Goal: Transaction & Acquisition: Purchase product/service

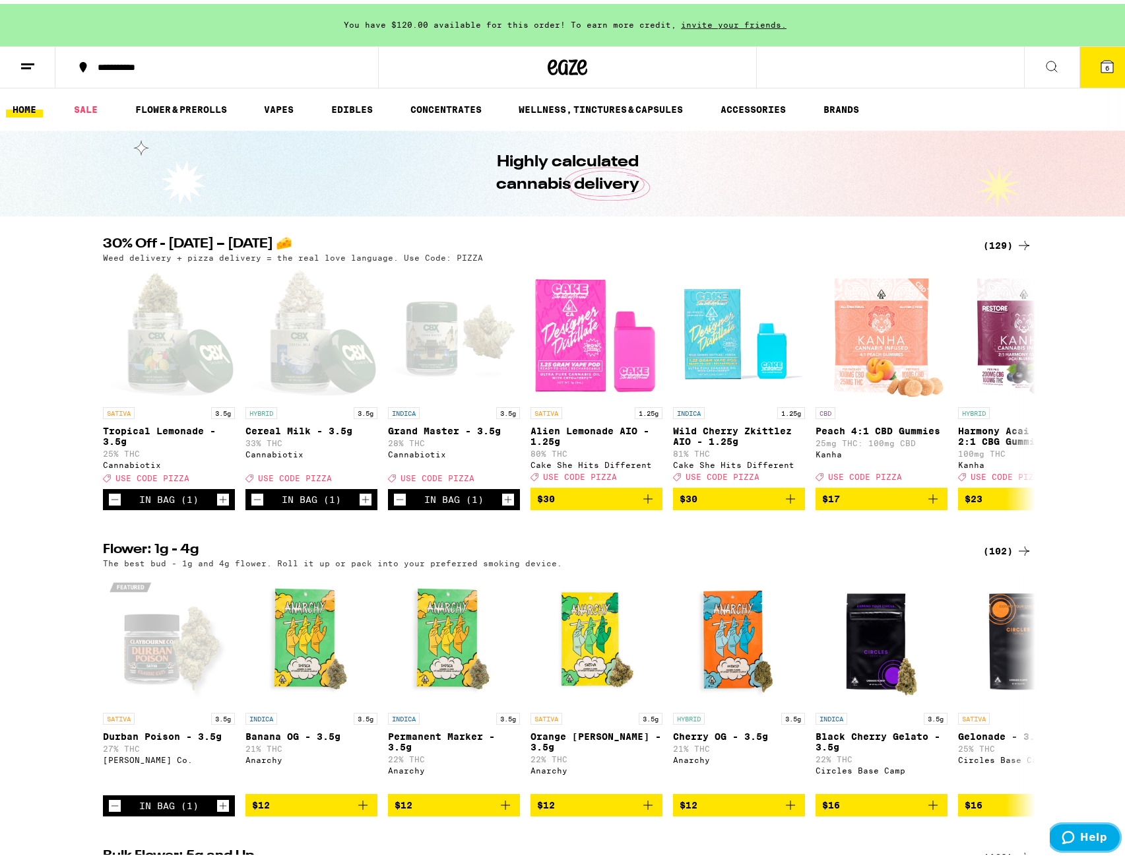
scroll to position [17, 0]
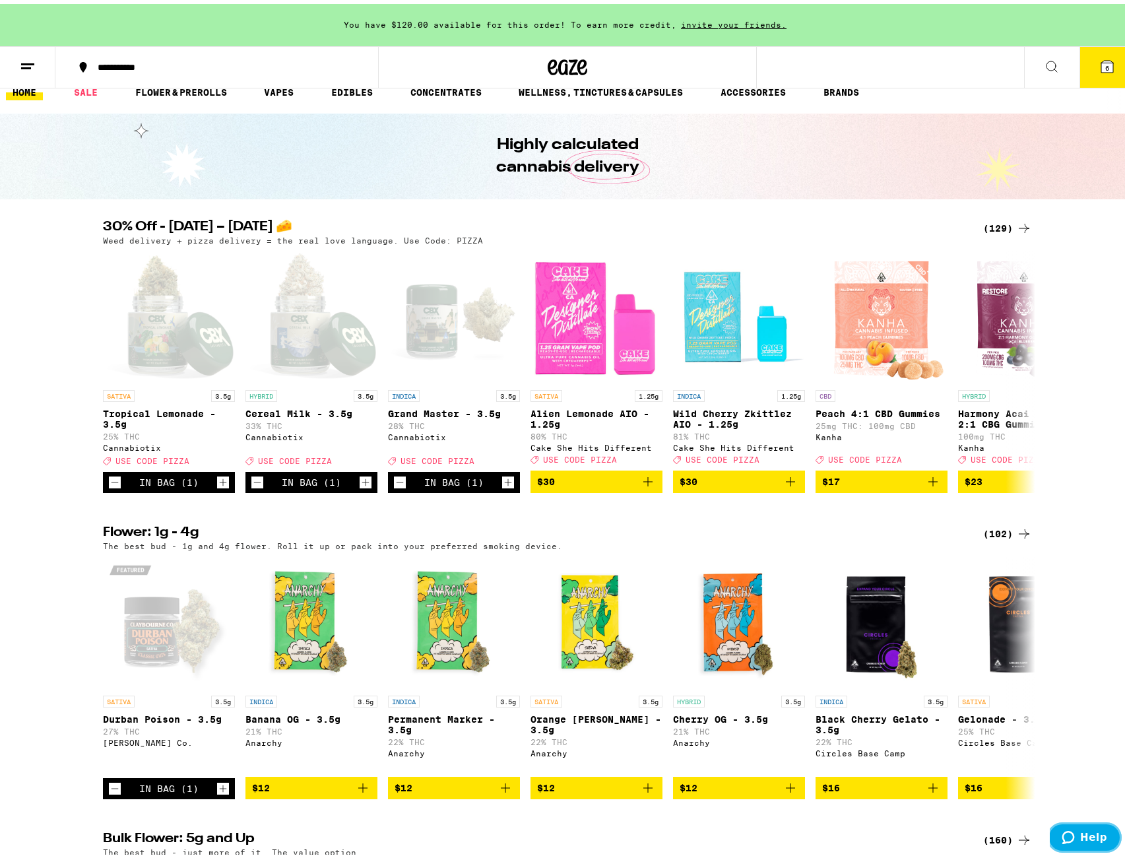
click at [1111, 842] on button "Help" at bounding box center [1084, 837] width 75 height 30
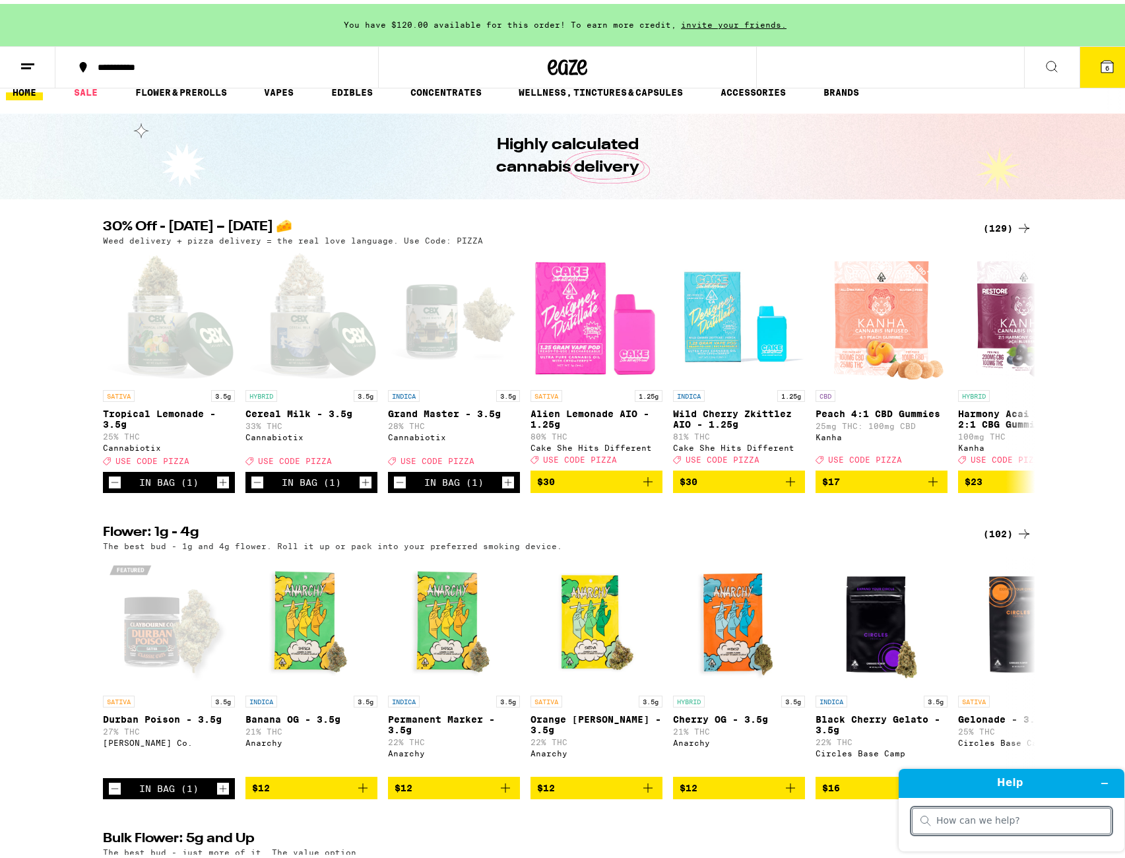
click at [1092, 713] on div "Flower: 1g - 4g (102) The best bud - 1g and 4g flower. Roll it up or pack into …" at bounding box center [567, 658] width 1135 height 273
click at [1102, 783] on icon "Minimize widget" at bounding box center [1104, 782] width 9 height 9
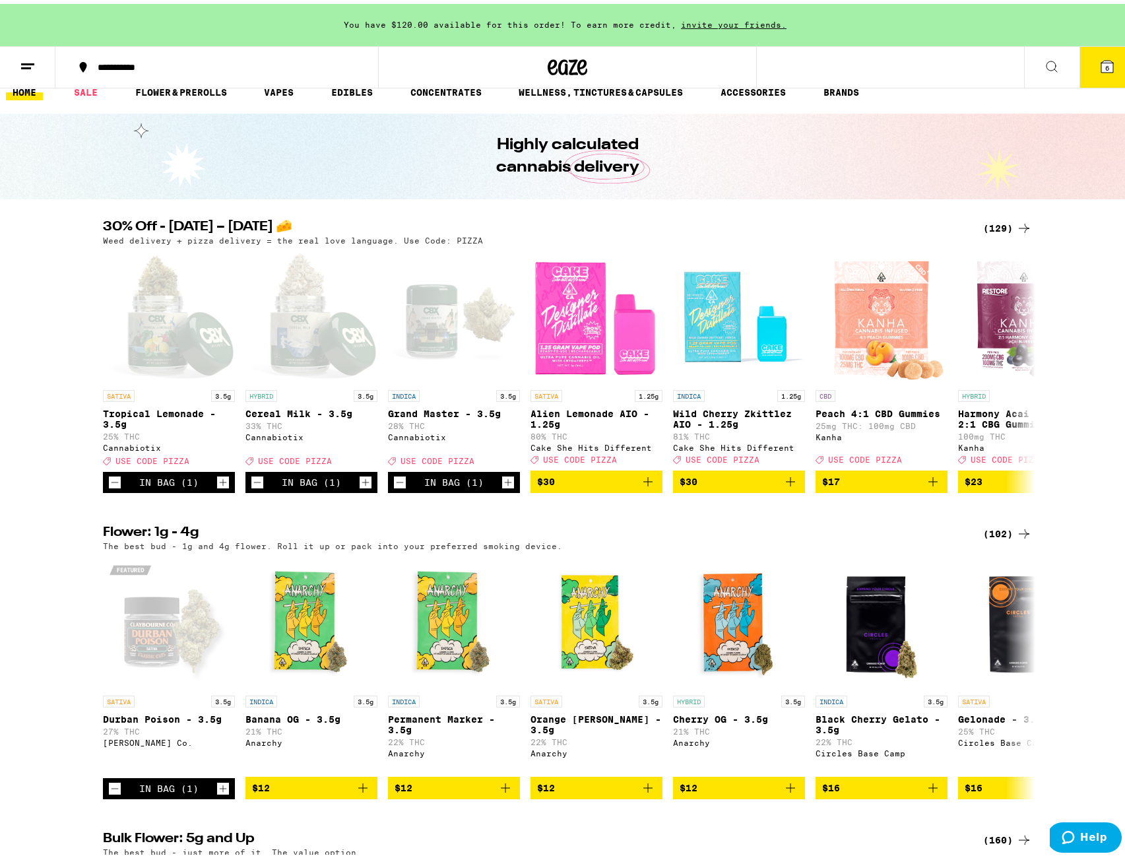
click at [1080, 65] on button "6" at bounding box center [1107, 63] width 55 height 41
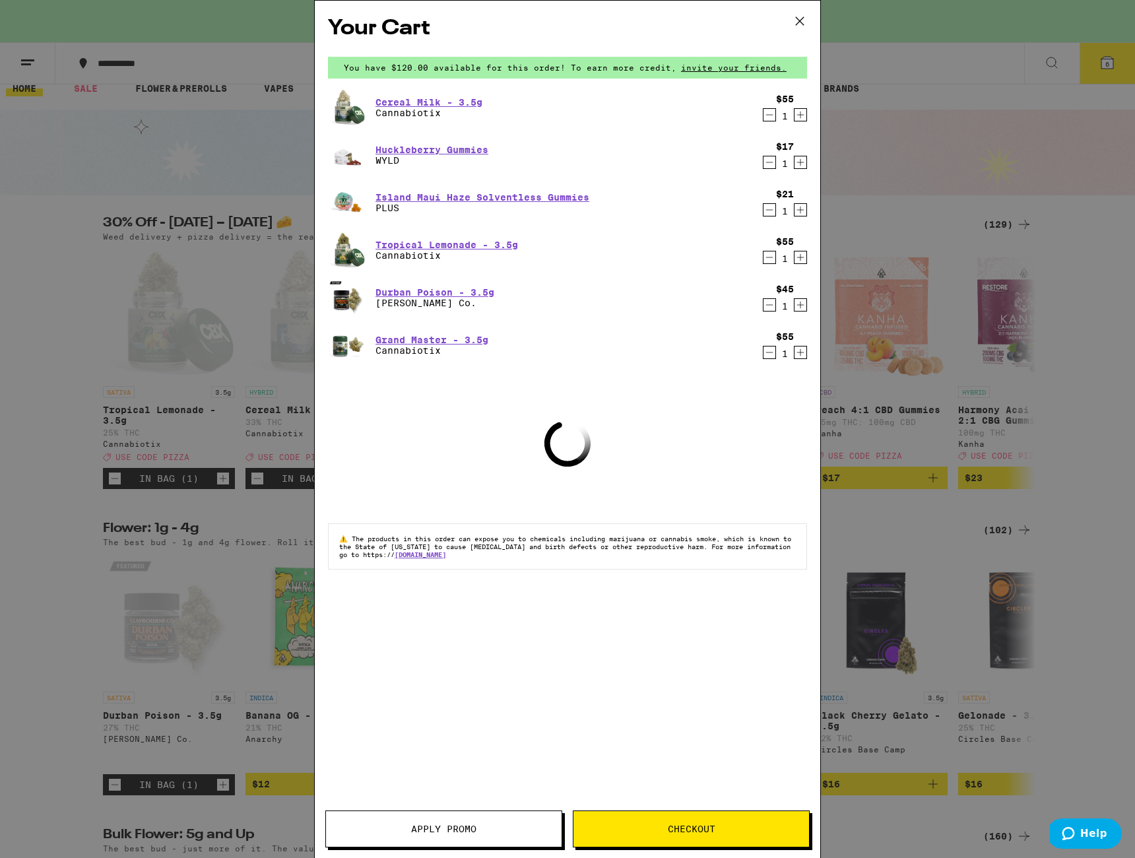
click at [802, 20] on icon at bounding box center [800, 21] width 20 height 20
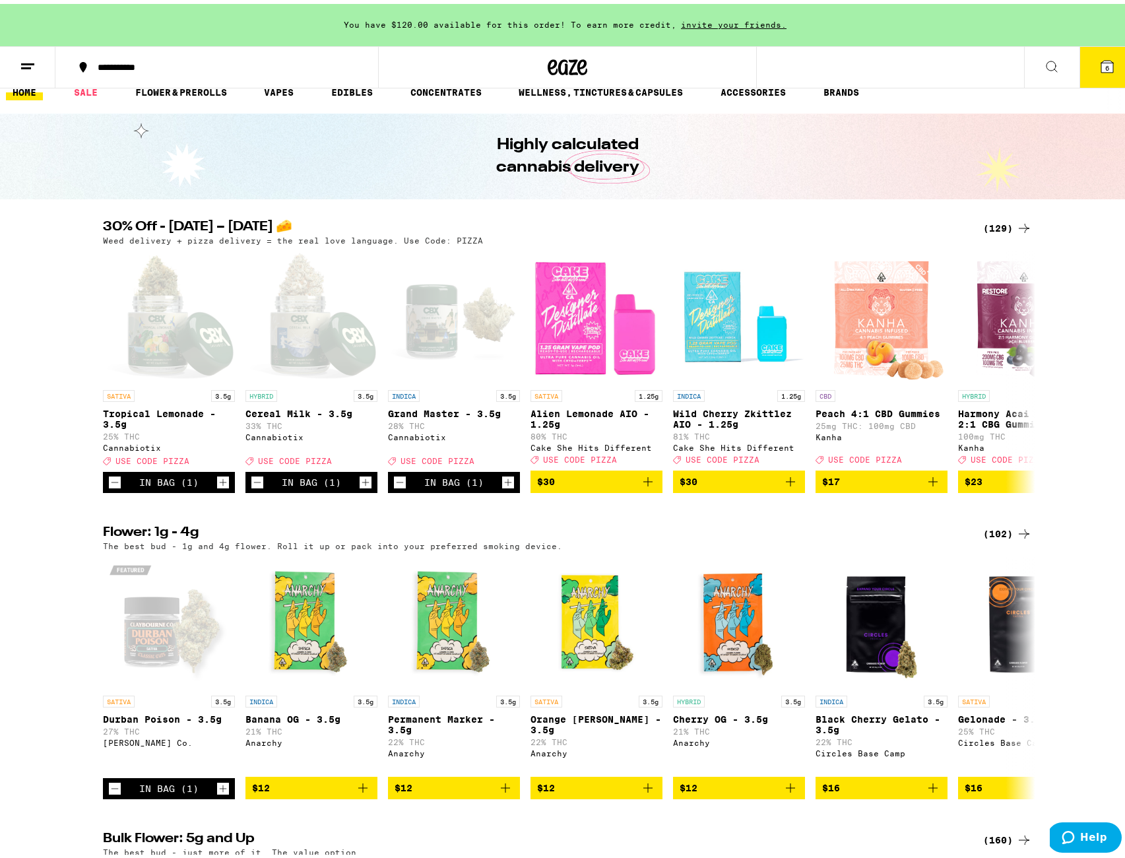
click at [1102, 63] on icon at bounding box center [1108, 63] width 12 height 12
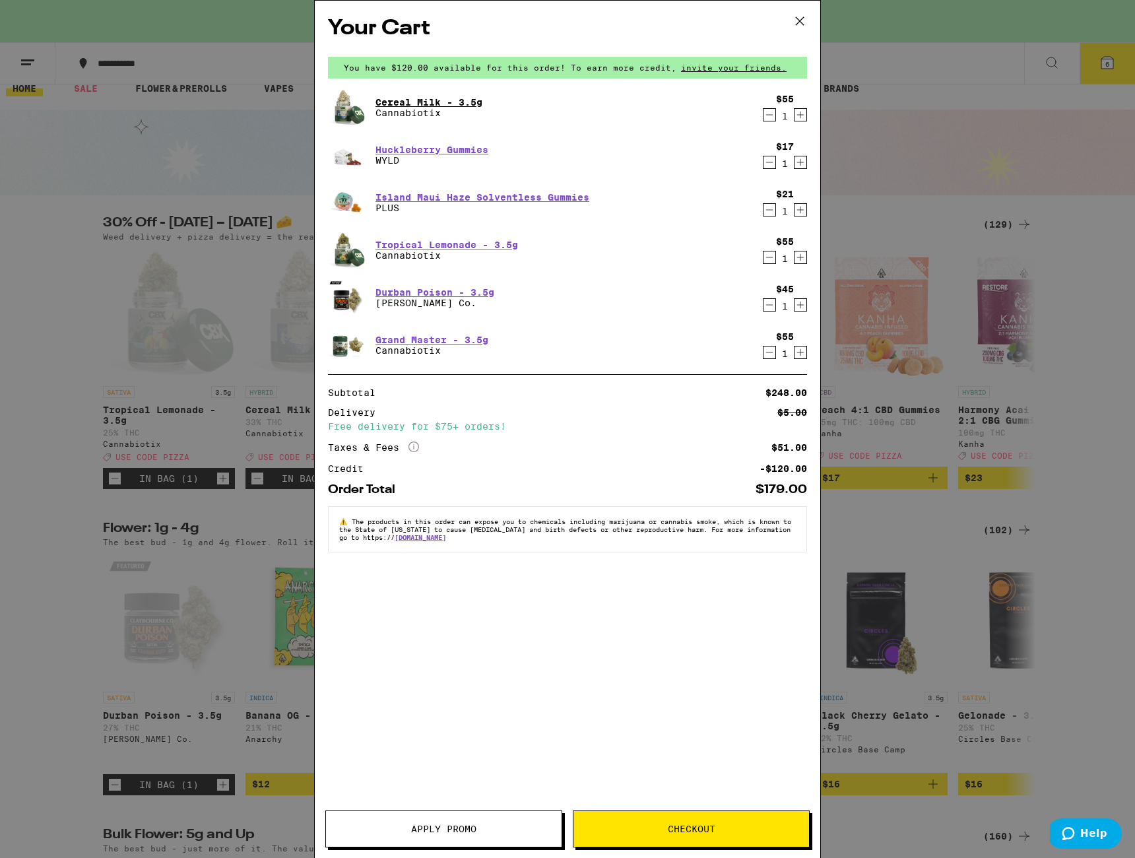
click at [434, 100] on link "Cereal Milk - 3.5g" at bounding box center [429, 102] width 107 height 11
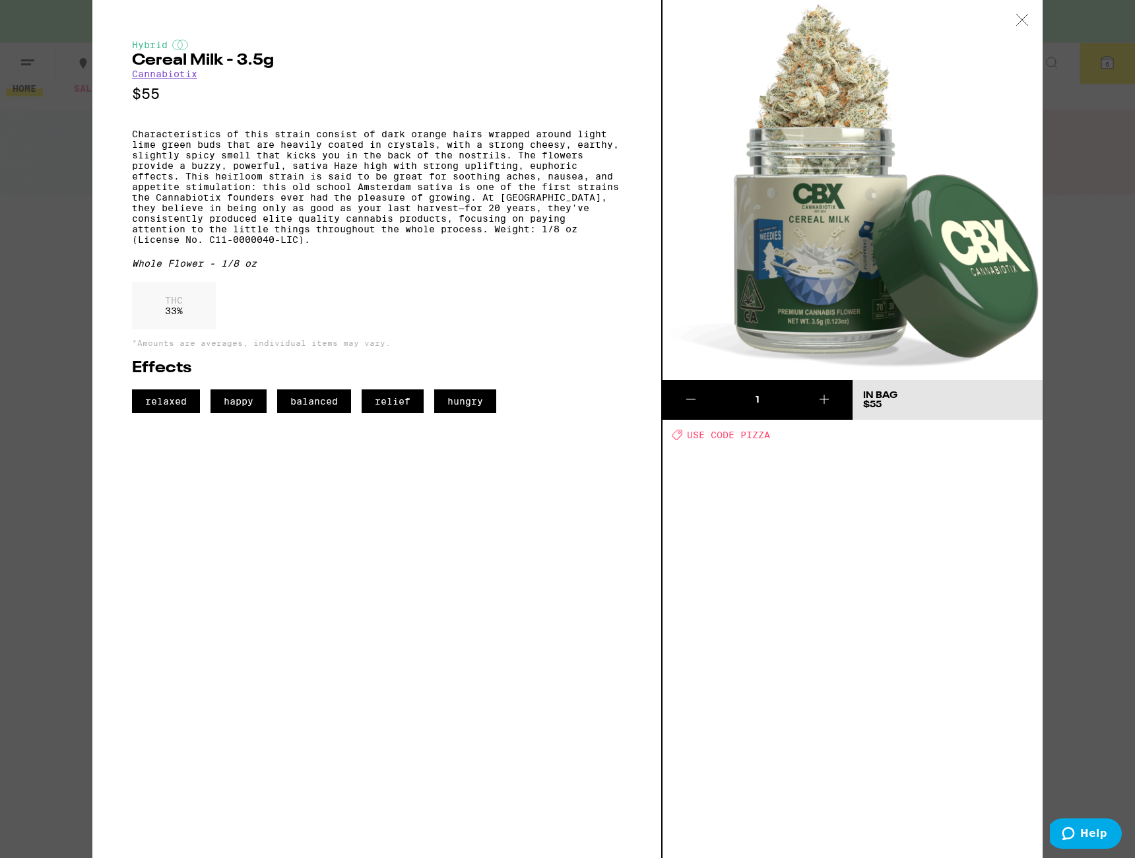
click at [1024, 23] on icon at bounding box center [1022, 20] width 13 height 12
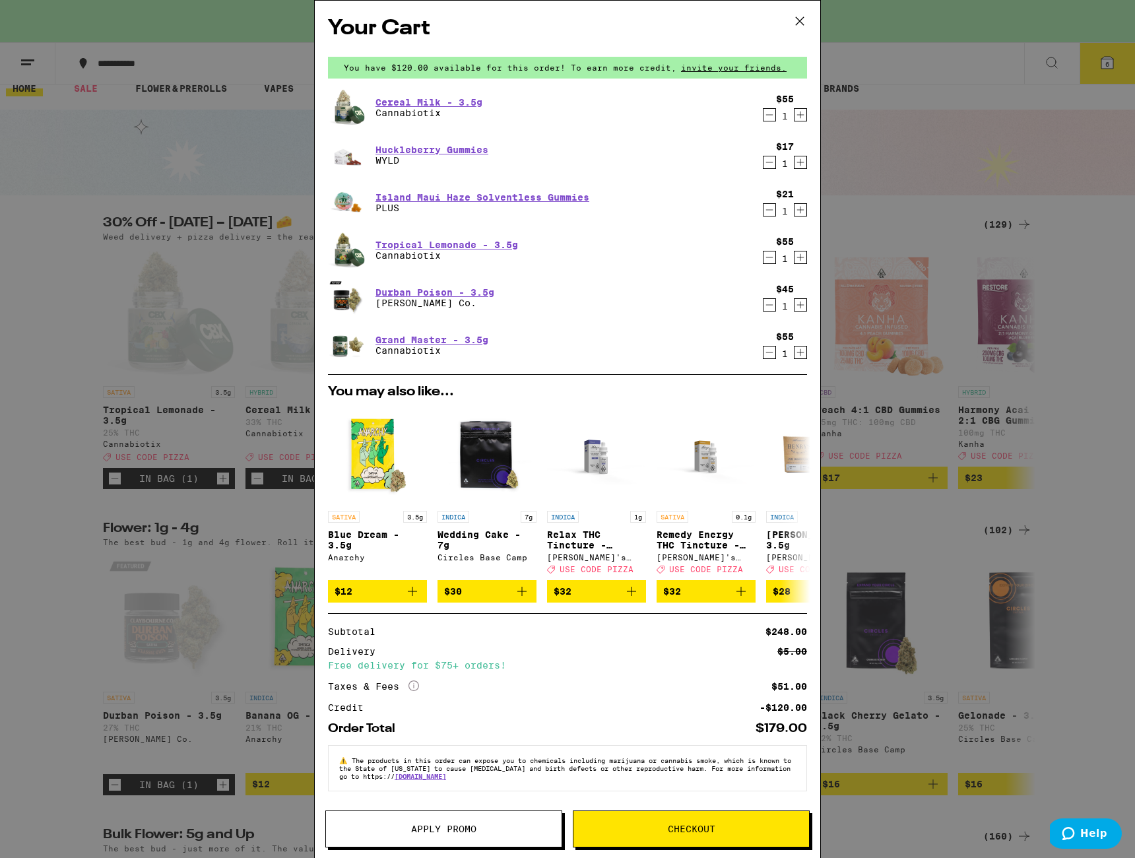
click at [355, 116] on img at bounding box center [346, 107] width 37 height 37
click at [430, 340] on link "Grand Master - 3.5g" at bounding box center [432, 340] width 113 height 11
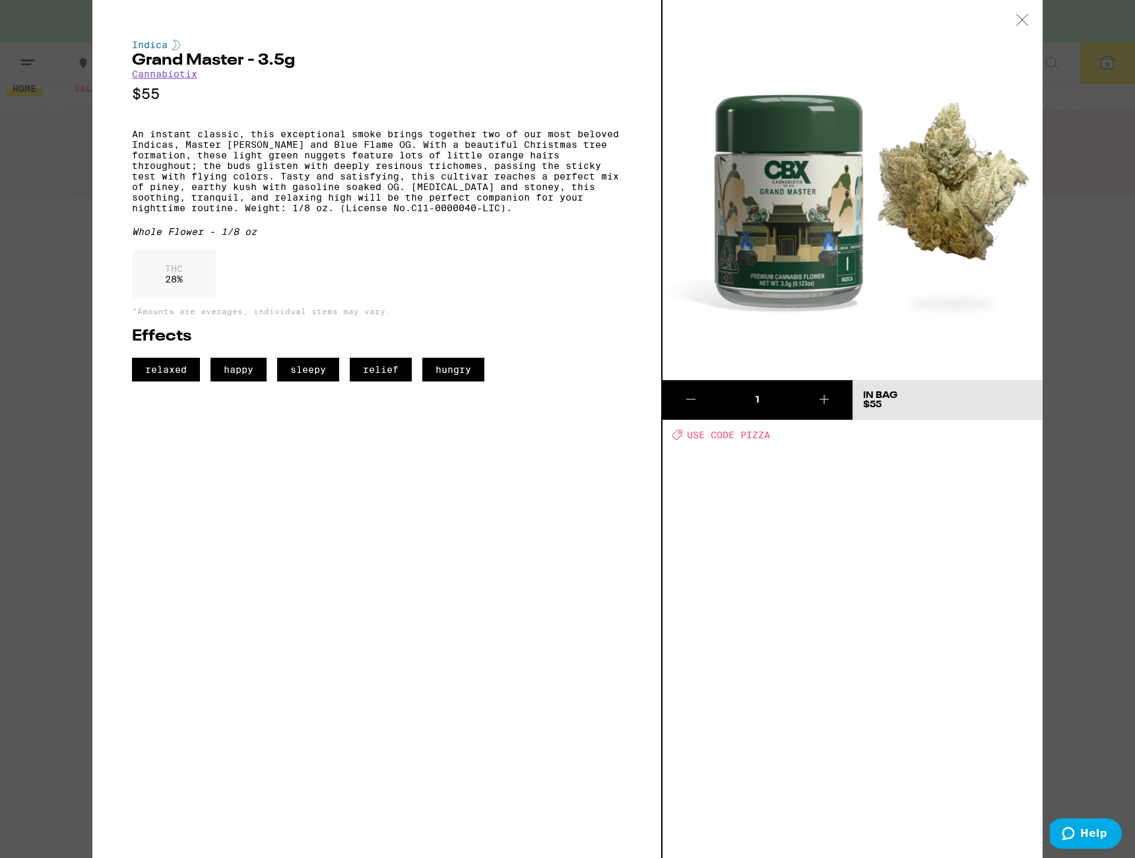
click at [1025, 18] on icon at bounding box center [1022, 20] width 13 height 12
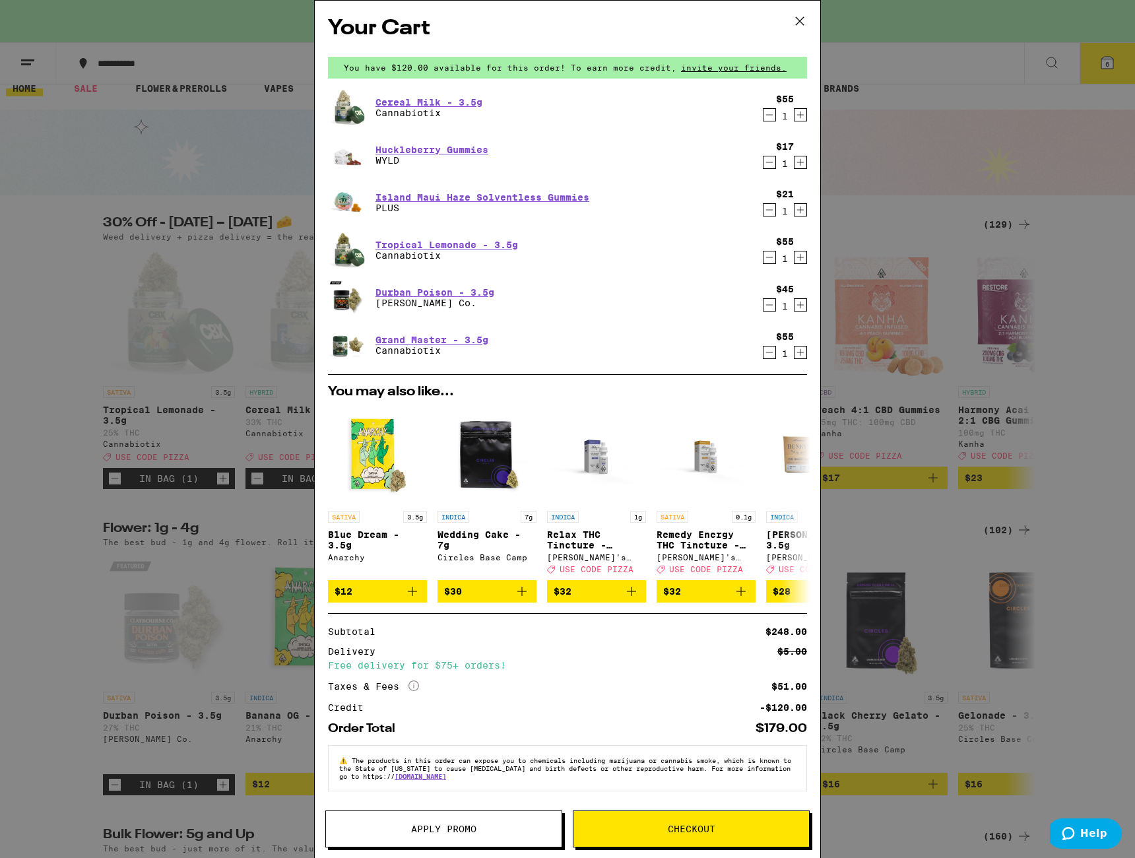
click at [679, 810] on button "Checkout" at bounding box center [691, 828] width 237 height 37
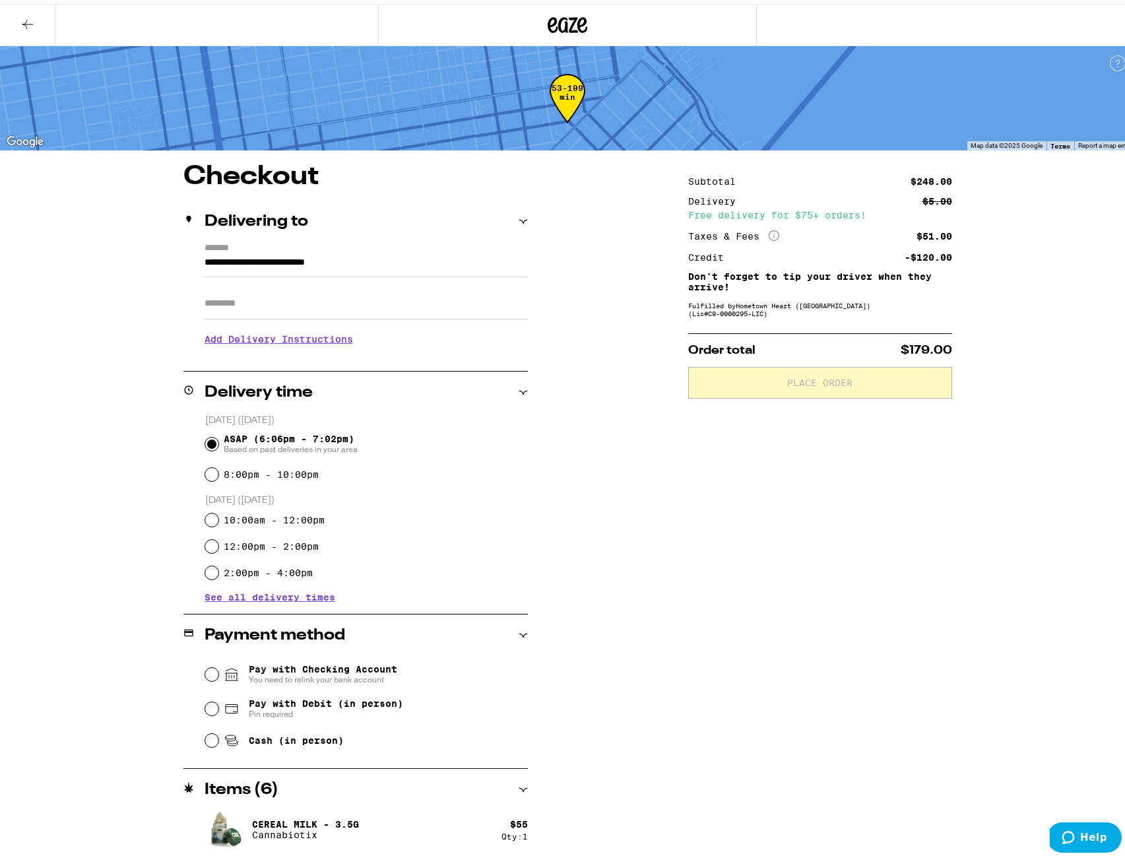
click at [273, 467] on label "8:00pm - 10:00pm" at bounding box center [271, 470] width 95 height 11
click at [218, 467] on input "8:00pm - 10:00pm" at bounding box center [211, 470] width 13 height 13
radio input "true"
click at [290, 433] on span "ASAP (6:06pm - 7:02pm) Based on past deliveries in your area" at bounding box center [291, 440] width 134 height 21
click at [218, 434] on input "ASAP (6:06pm - 7:02pm) Based on past deliveries in your area" at bounding box center [211, 440] width 13 height 13
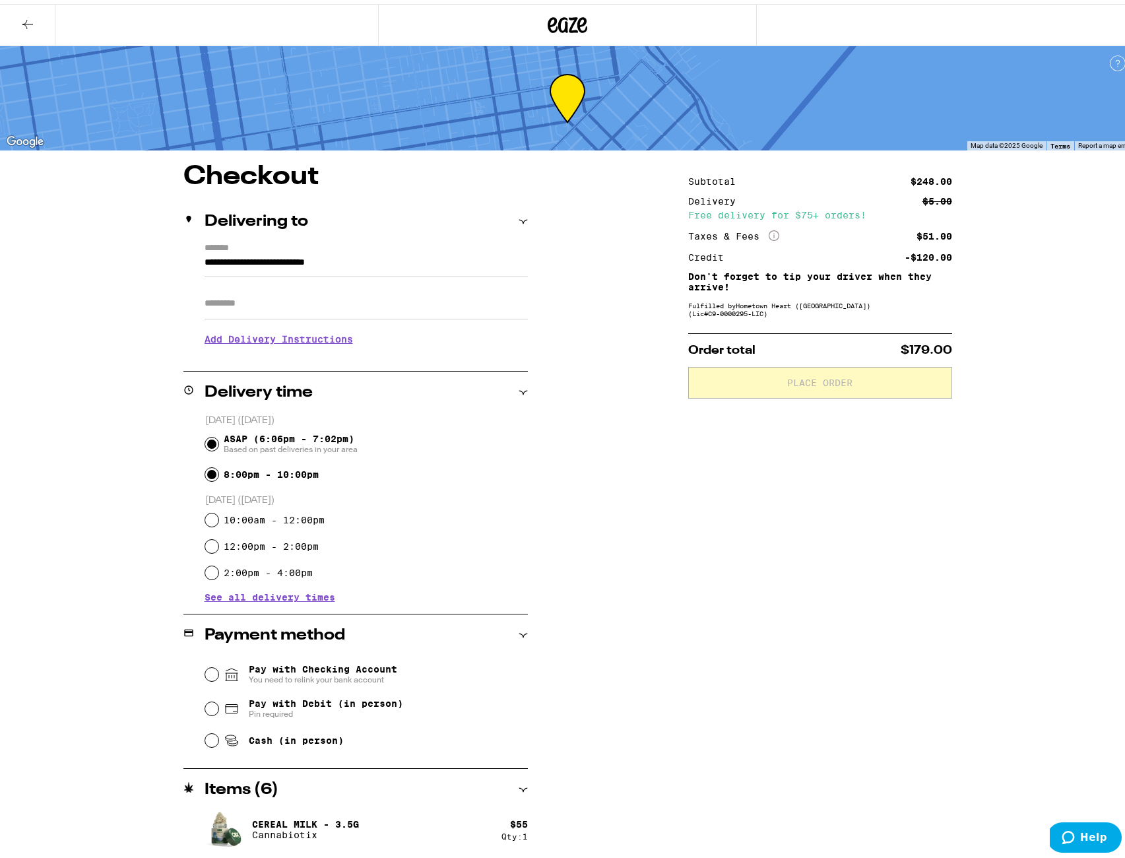
radio input "true"
click at [292, 473] on label "8:00pm - 10:00pm" at bounding box center [271, 470] width 95 height 11
click at [218, 473] on input "8:00pm - 10:00pm" at bounding box center [211, 470] width 13 height 13
radio input "true"
click at [300, 436] on span "ASAP (6:06pm - 7:02pm) Based on past deliveries in your area" at bounding box center [291, 440] width 134 height 21
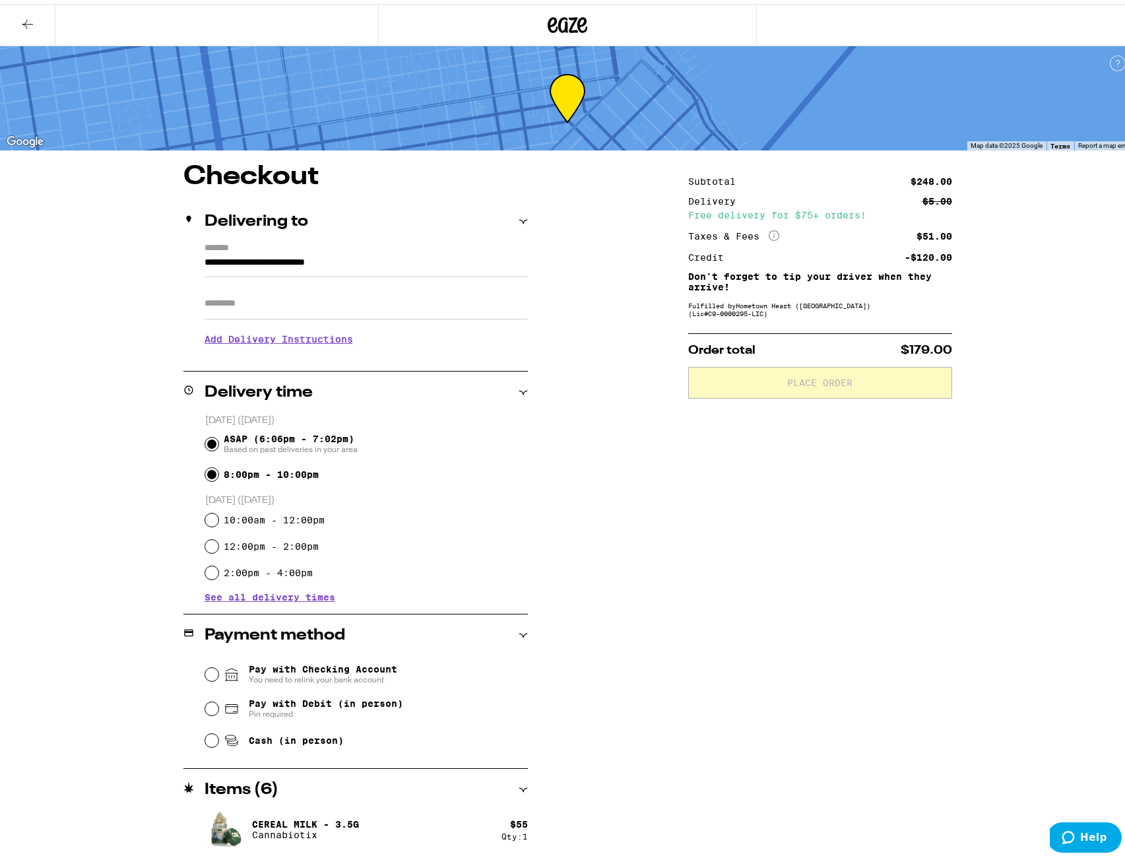
click at [218, 436] on input "ASAP (6:06pm - 7:02pm) Based on past deliveries in your area" at bounding box center [211, 440] width 13 height 13
radio input "true"
click at [294, 469] on label "8:00pm - 10:00pm" at bounding box center [271, 470] width 95 height 11
click at [218, 469] on input "8:00pm - 10:00pm" at bounding box center [211, 470] width 13 height 13
radio input "true"
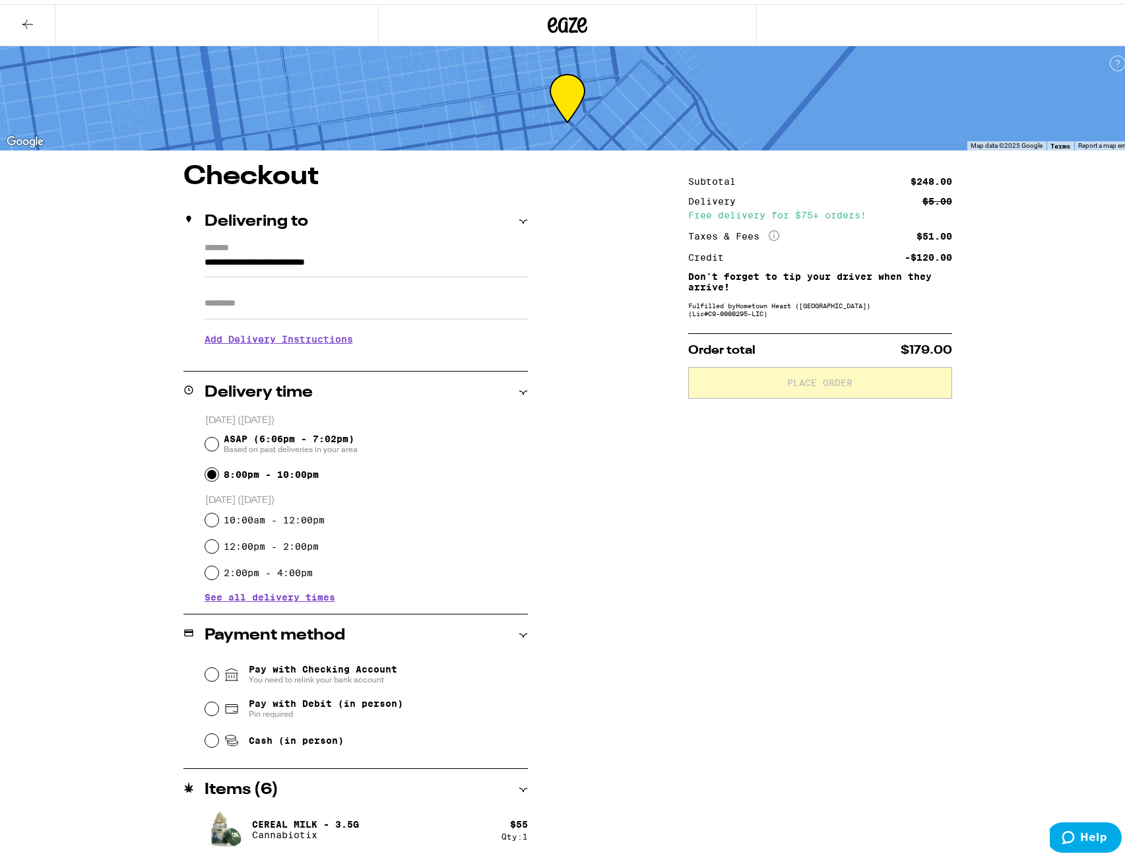
click at [256, 531] on div "12:00pm - 2:00pm" at bounding box center [366, 542] width 323 height 26
click at [254, 513] on label "10:00am - 12:00pm" at bounding box center [274, 516] width 101 height 11
click at [218, 513] on input "10:00am - 12:00pm" at bounding box center [211, 516] width 13 height 13
radio input "true"
click at [294, 440] on span "ASAP (6:06pm - 7:02pm) Based on past deliveries in your area" at bounding box center [291, 440] width 134 height 21
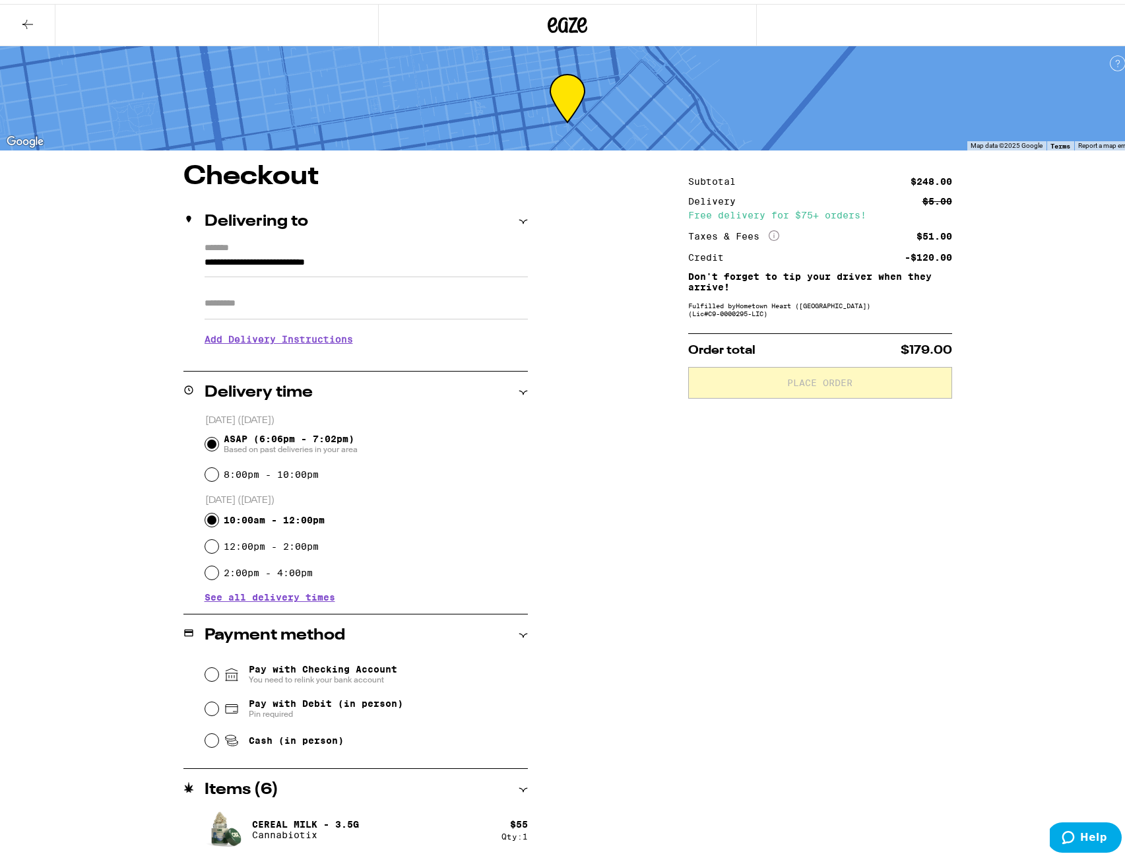
click at [218, 440] on input "ASAP (6:06pm - 7:02pm) Based on past deliveries in your area" at bounding box center [211, 440] width 13 height 13
radio input "true"
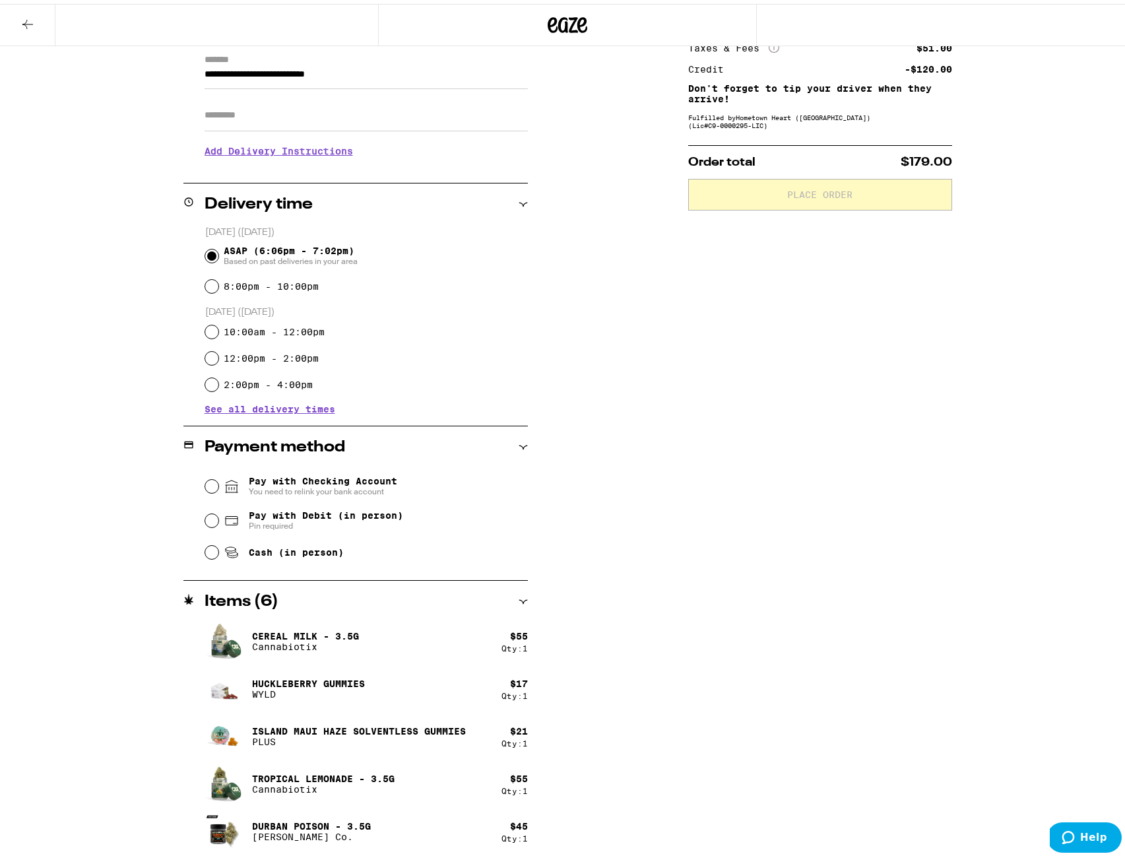
click at [267, 549] on span "Cash (in person)" at bounding box center [296, 548] width 95 height 11
click at [218, 549] on input "Cash (in person)" at bounding box center [211, 548] width 13 height 13
radio input "true"
click at [260, 514] on span "Pay with Debit (in person)" at bounding box center [326, 511] width 154 height 11
click at [218, 514] on input "Pay with Debit (in person) Pin required" at bounding box center [211, 516] width 13 height 13
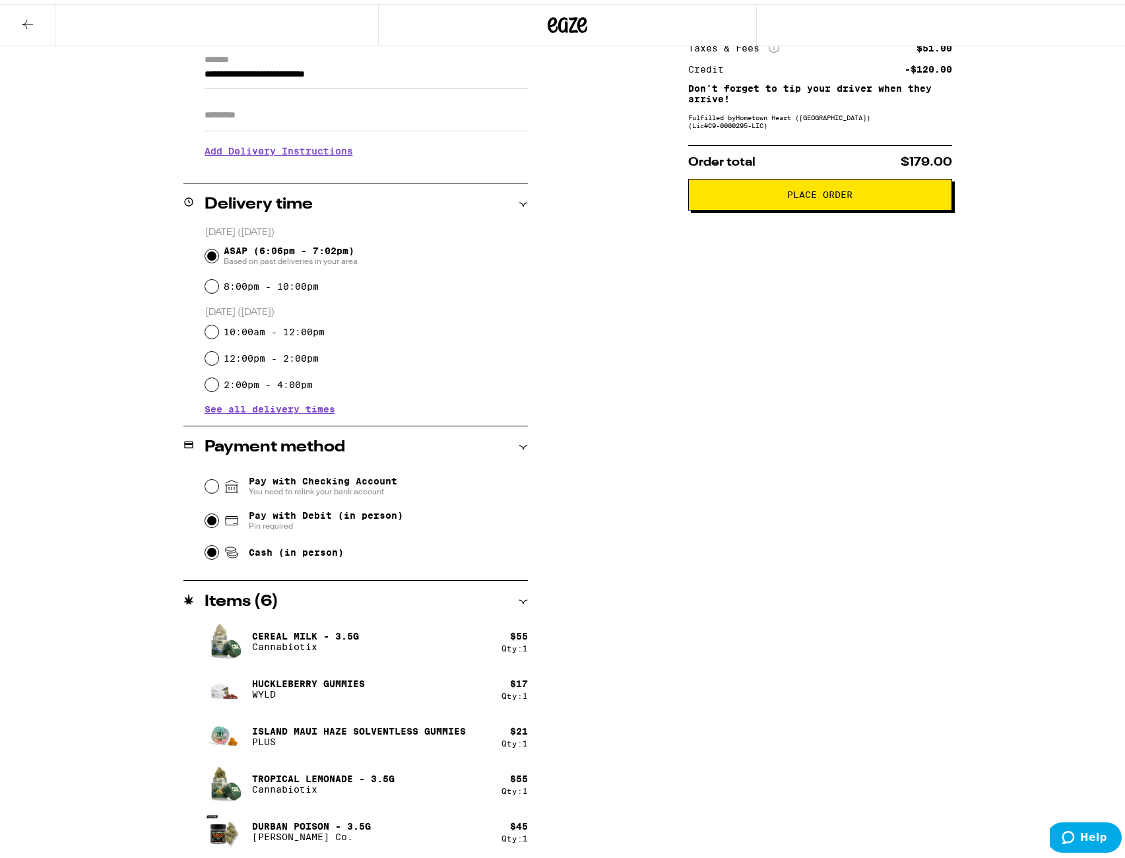
radio input "true"
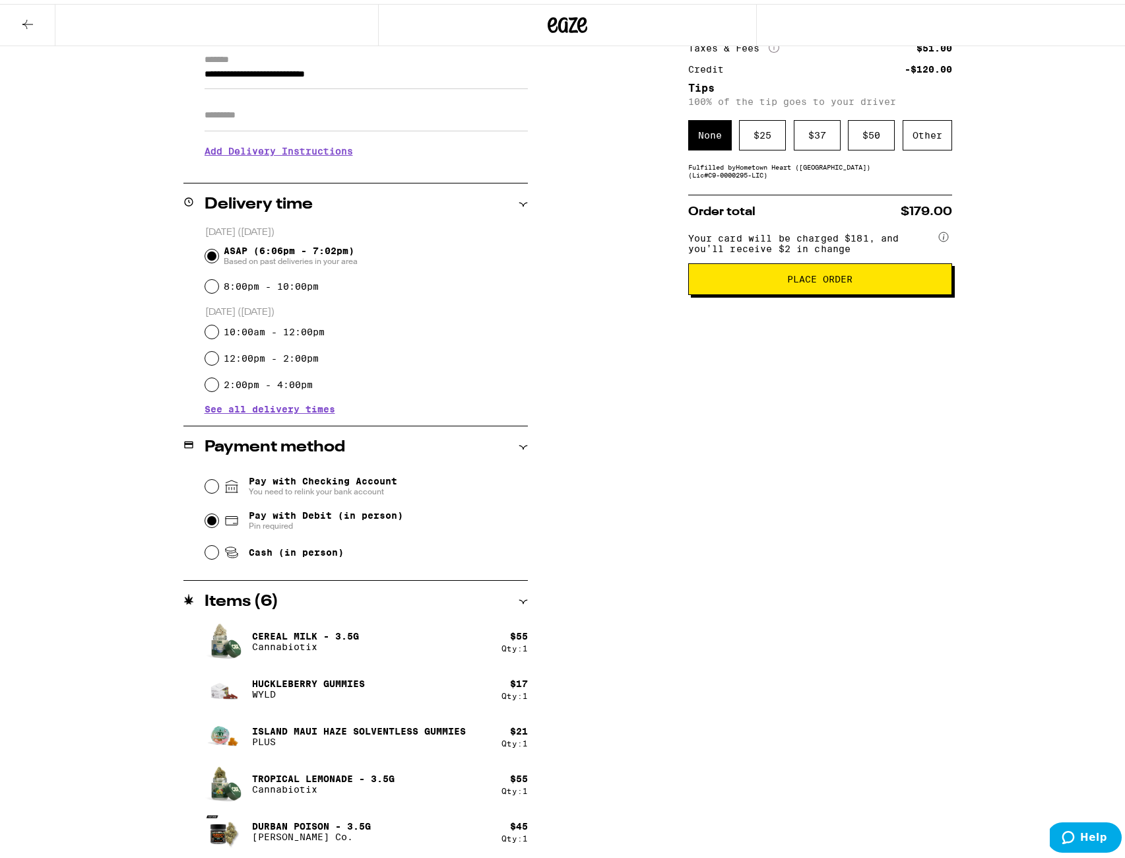
click at [260, 567] on div "Pay with Checking Account You need to relink your bank account Pay with Debit (…" at bounding box center [355, 521] width 345 height 112
click at [259, 556] on span "Cash (in person)" at bounding box center [284, 549] width 120 height 16
click at [218, 555] on input "Cash (in person)" at bounding box center [211, 548] width 13 height 13
radio input "true"
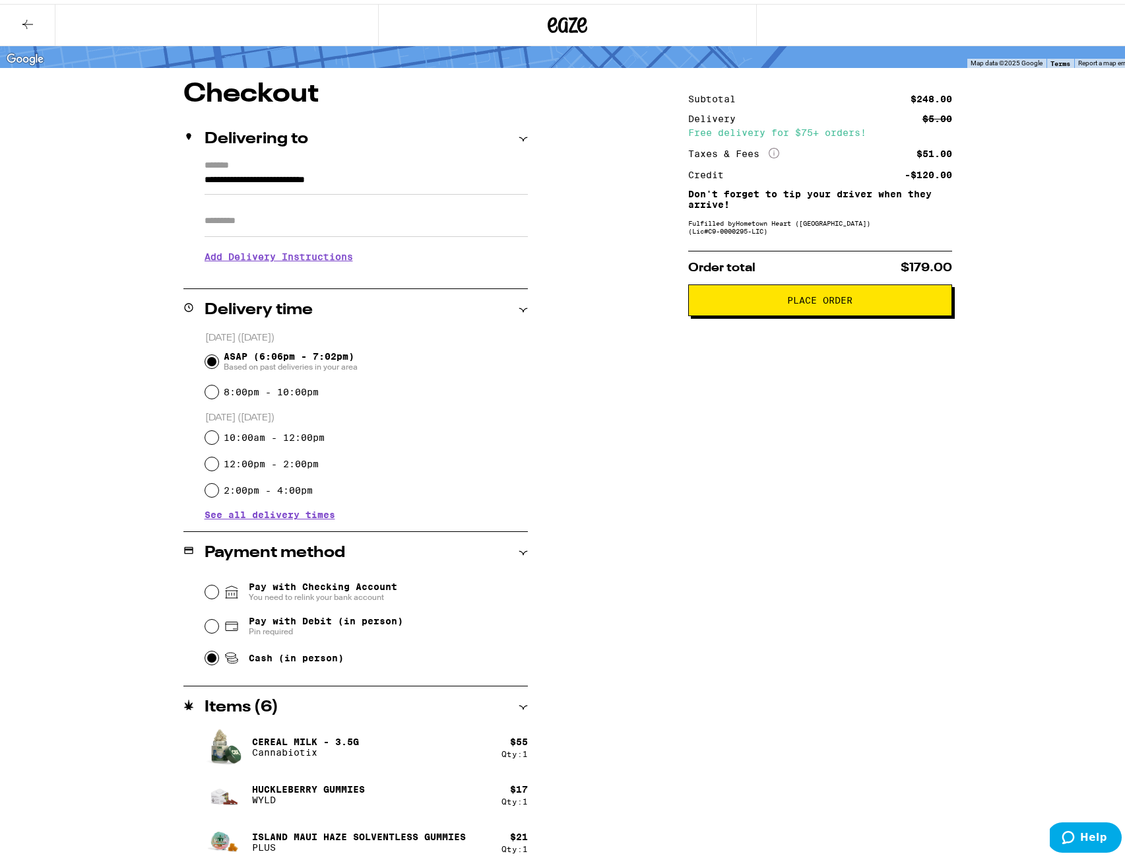
scroll to position [0, 0]
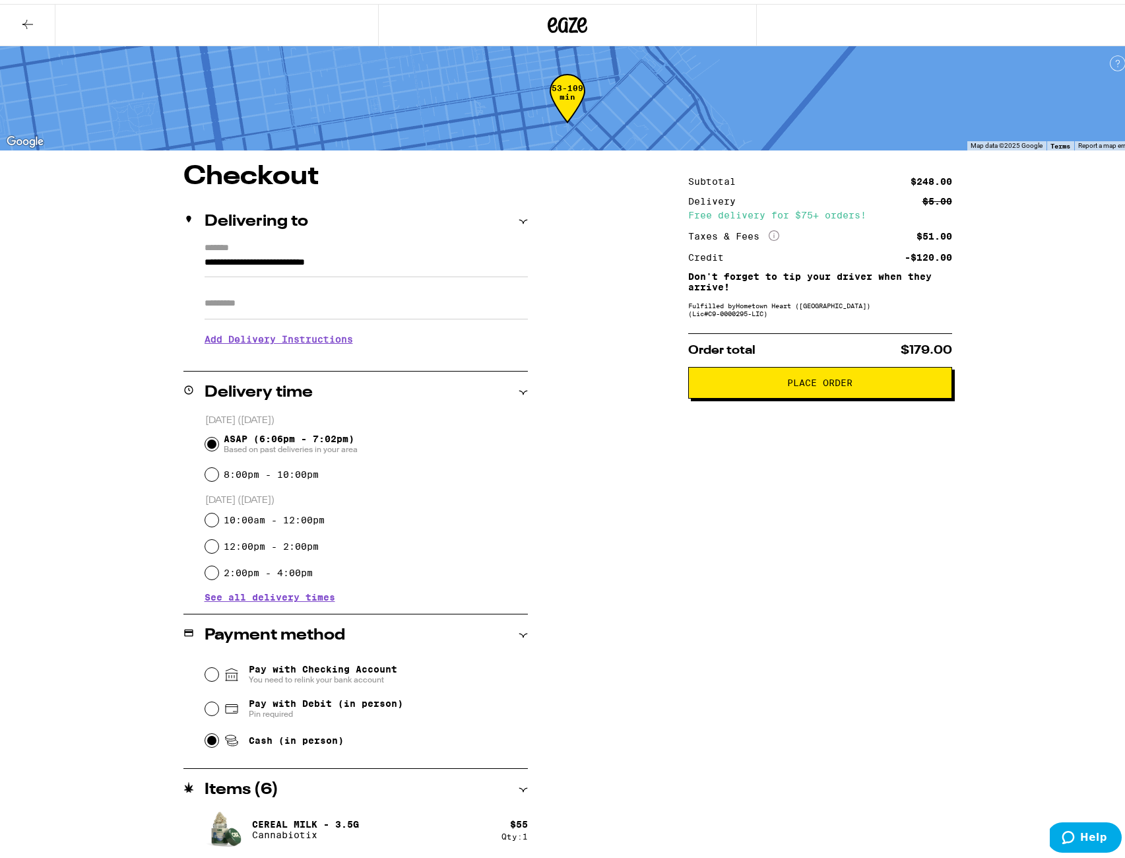
click at [48, 20] on button at bounding box center [27, 22] width 55 height 42
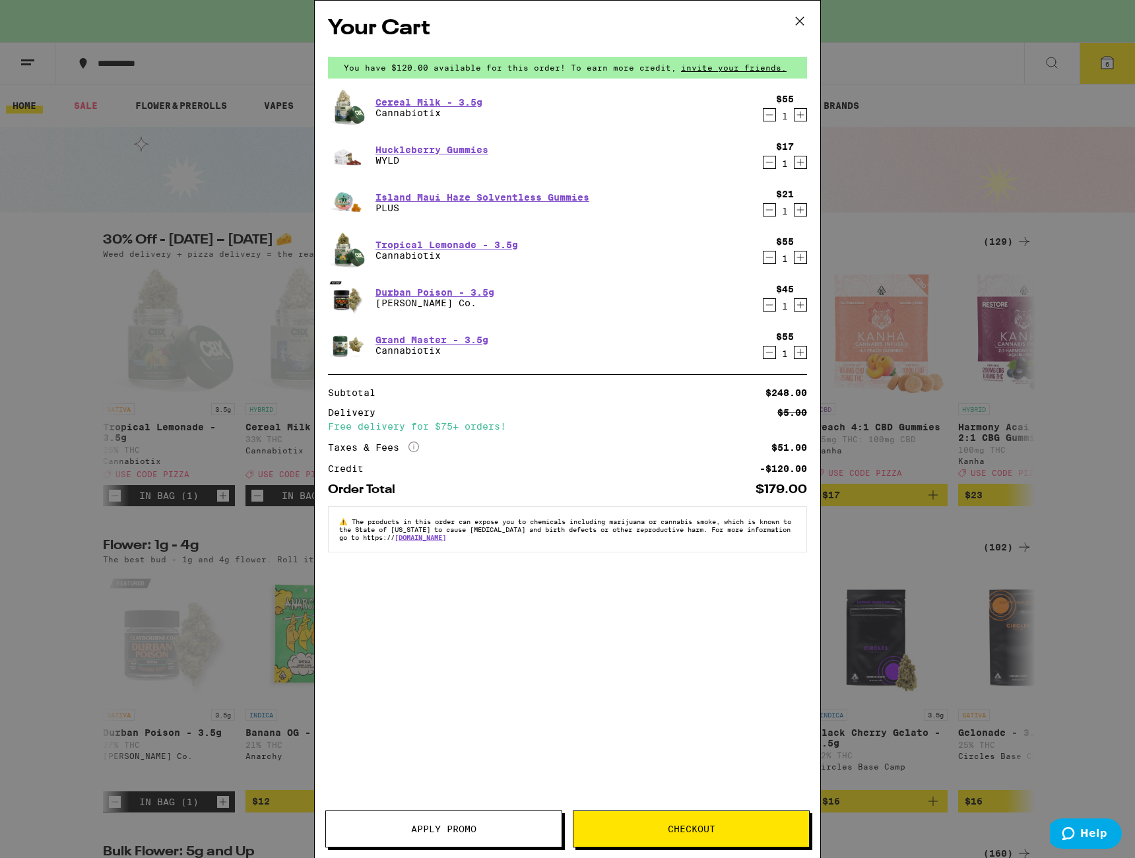
click at [772, 112] on icon "Decrement" at bounding box center [770, 115] width 12 height 16
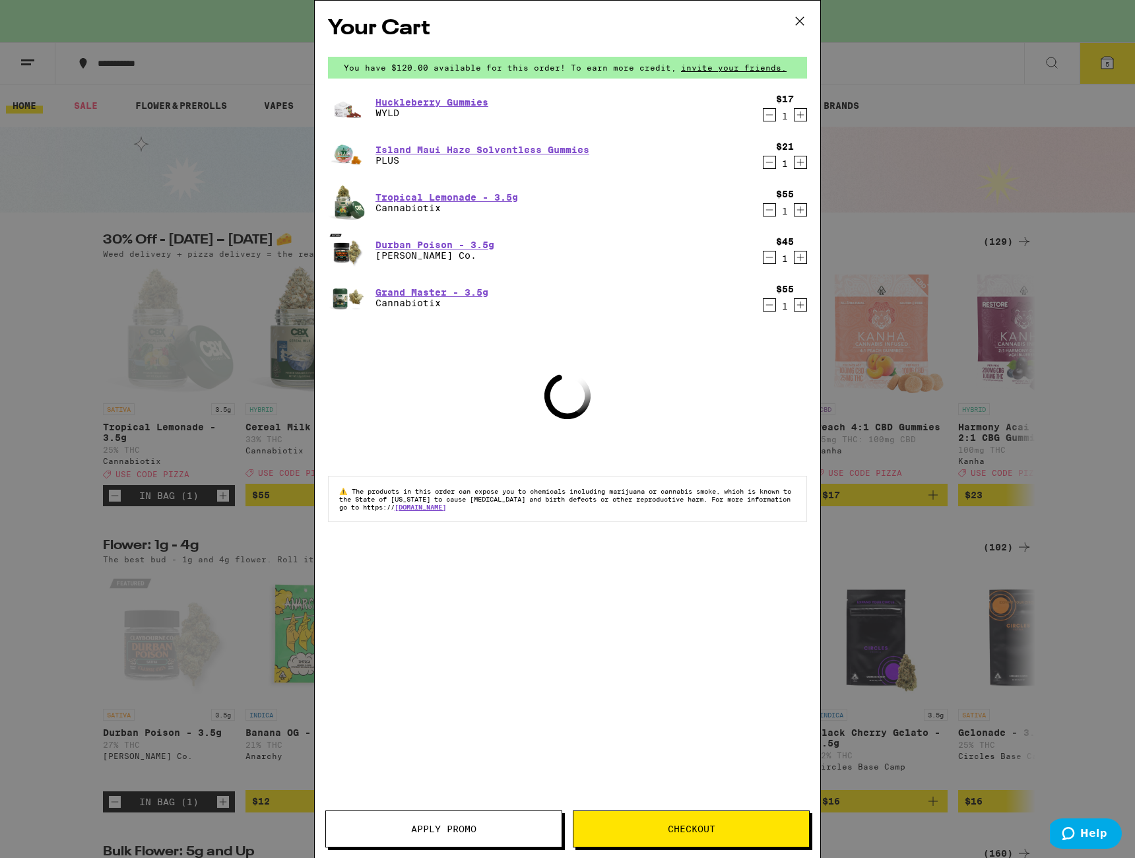
click at [772, 118] on icon "Decrement" at bounding box center [770, 115] width 12 height 16
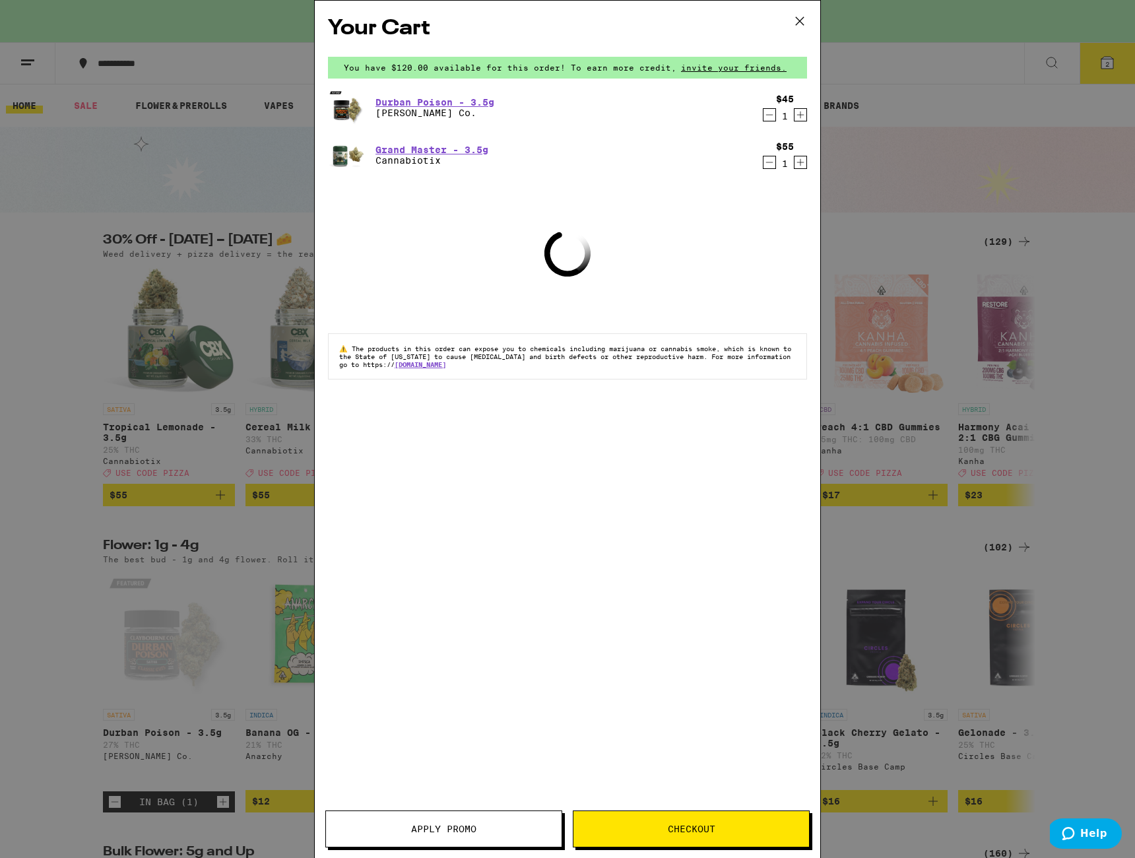
click at [772, 118] on icon "Decrement" at bounding box center [770, 115] width 12 height 16
